Goal: Task Accomplishment & Management: Complete application form

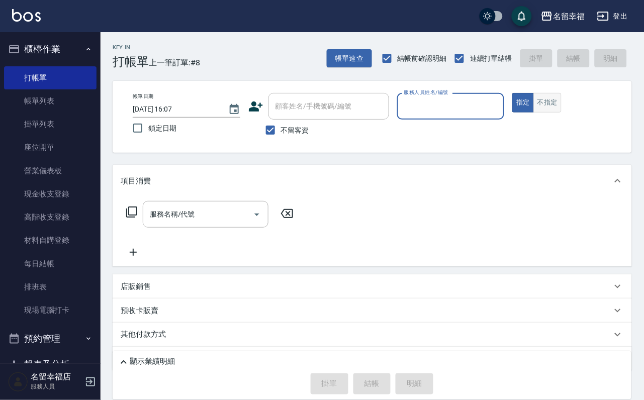
click at [561, 113] on button "不指定" at bounding box center [547, 103] width 28 height 20
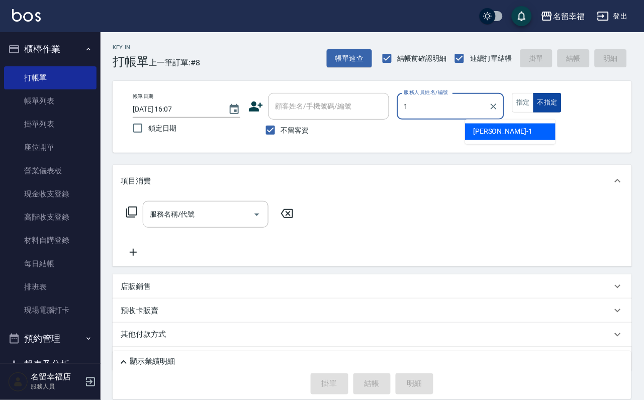
type input "[PERSON_NAME]-1"
type button "false"
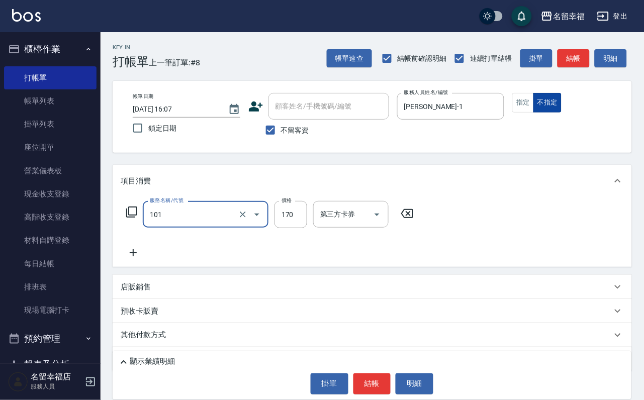
type input "洗髮(101)"
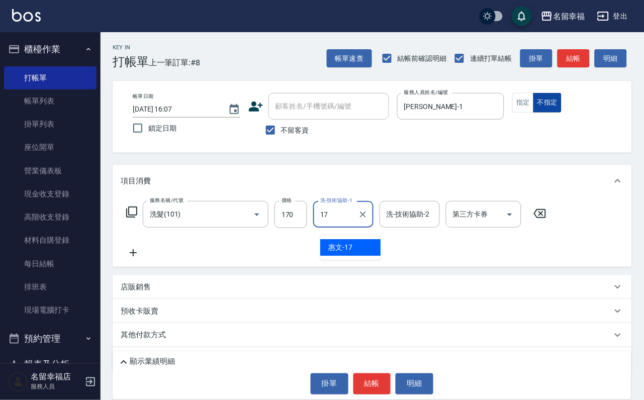
type input "惠文-17"
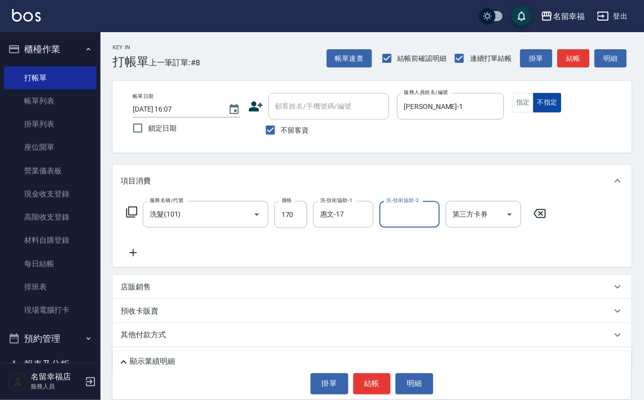
type input "ㄇ"
click at [306, 211] on input "170" at bounding box center [290, 214] width 33 height 27
type input "230"
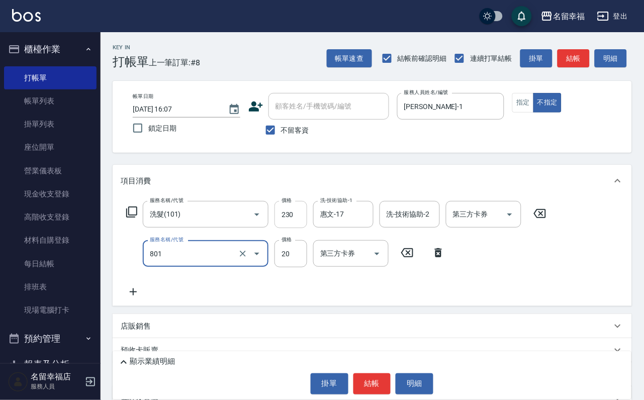
type input "潤絲(801)"
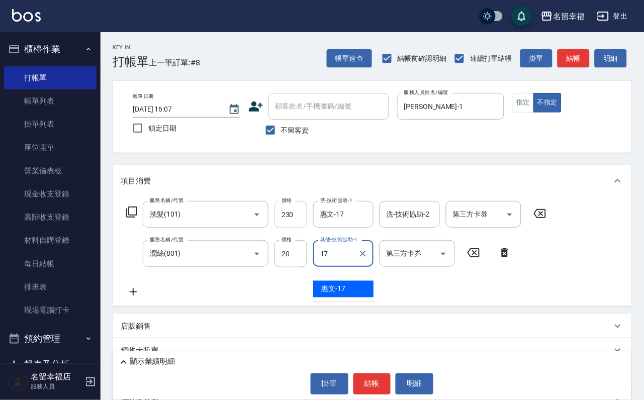
type input "惠文-17"
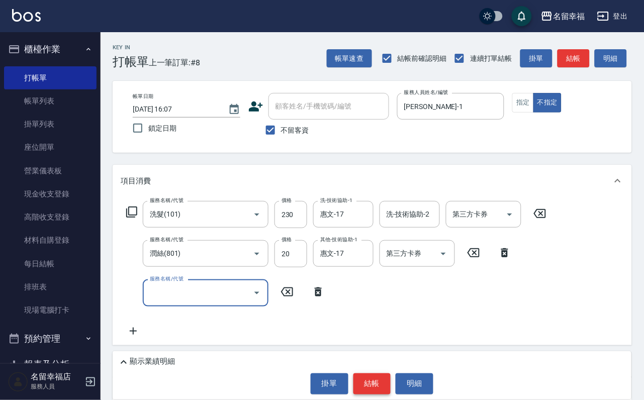
click at [370, 376] on button "結帳" at bounding box center [372, 383] width 38 height 21
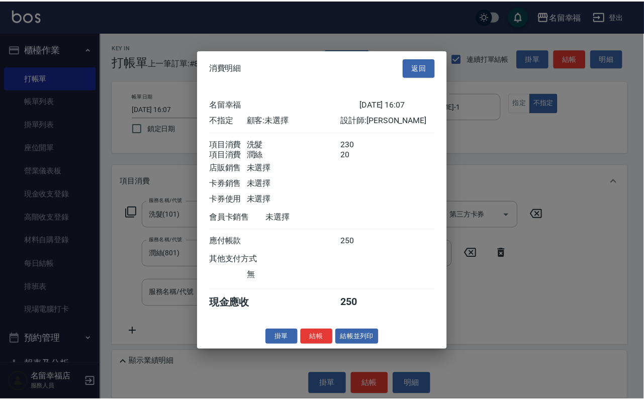
scroll to position [180, 0]
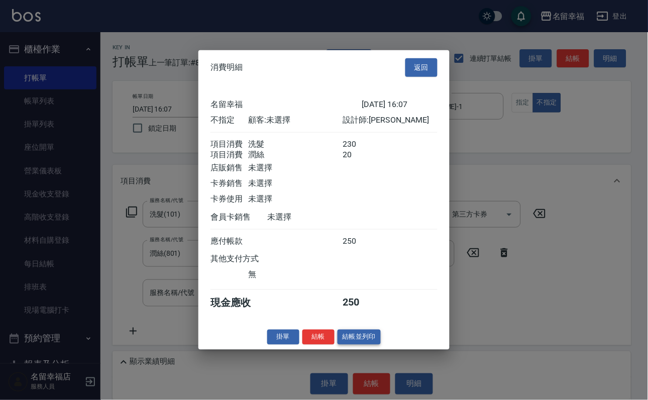
click at [366, 345] on button "結帳並列印" at bounding box center [360, 337] width 44 height 16
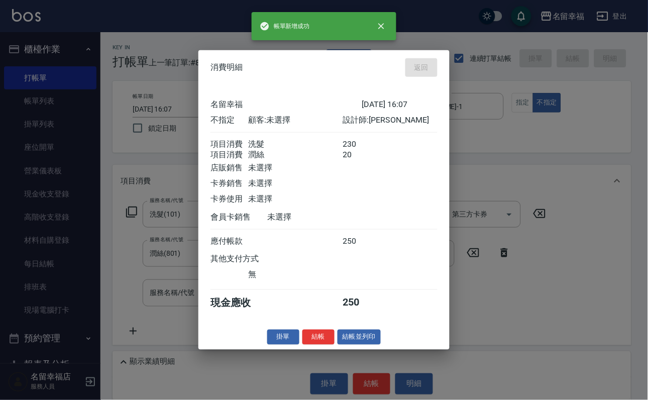
type input "[DATE] 17:06"
